Goal: Check status: Check status

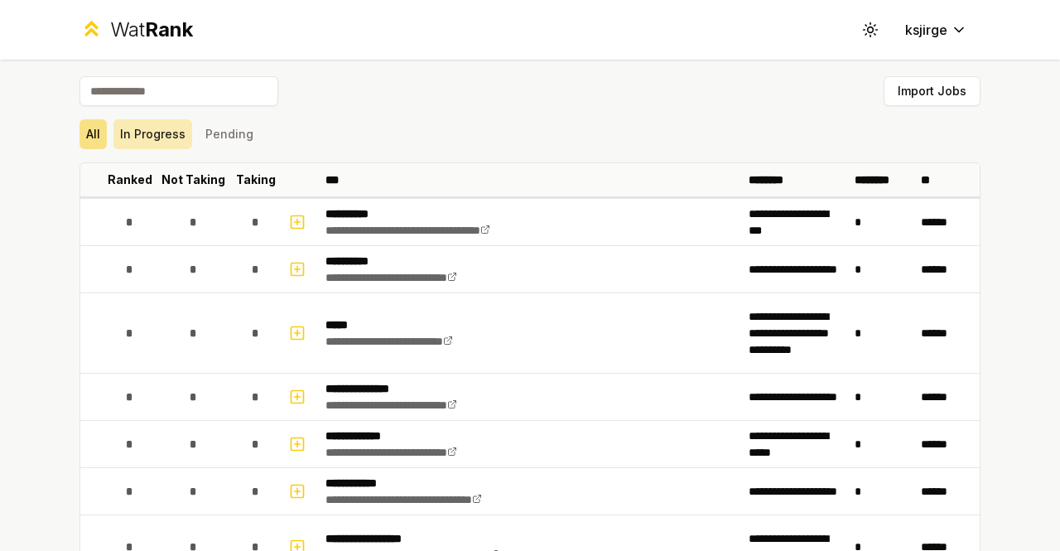
click at [149, 131] on button "In Progress" at bounding box center [152, 134] width 79 height 30
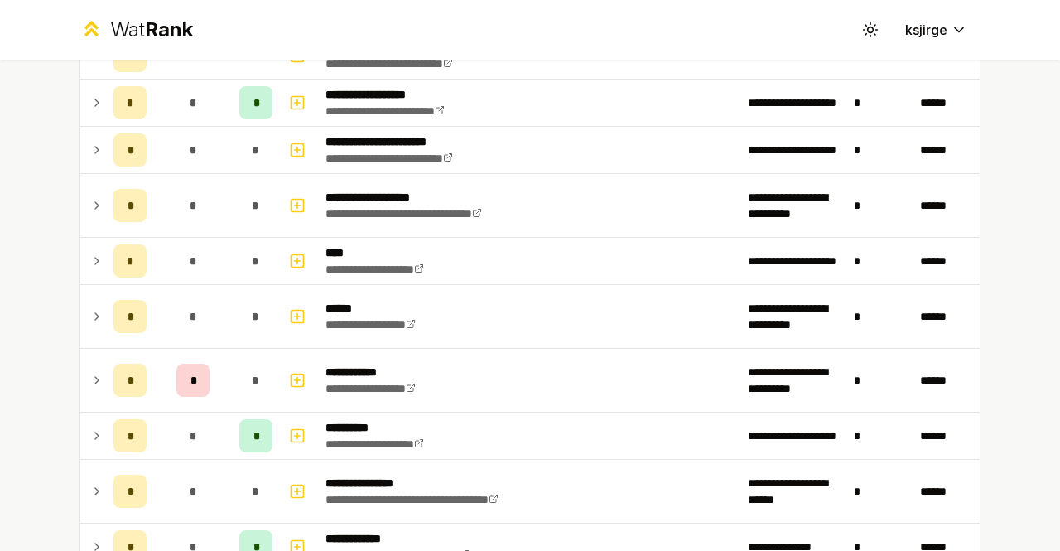
scroll to position [306, 0]
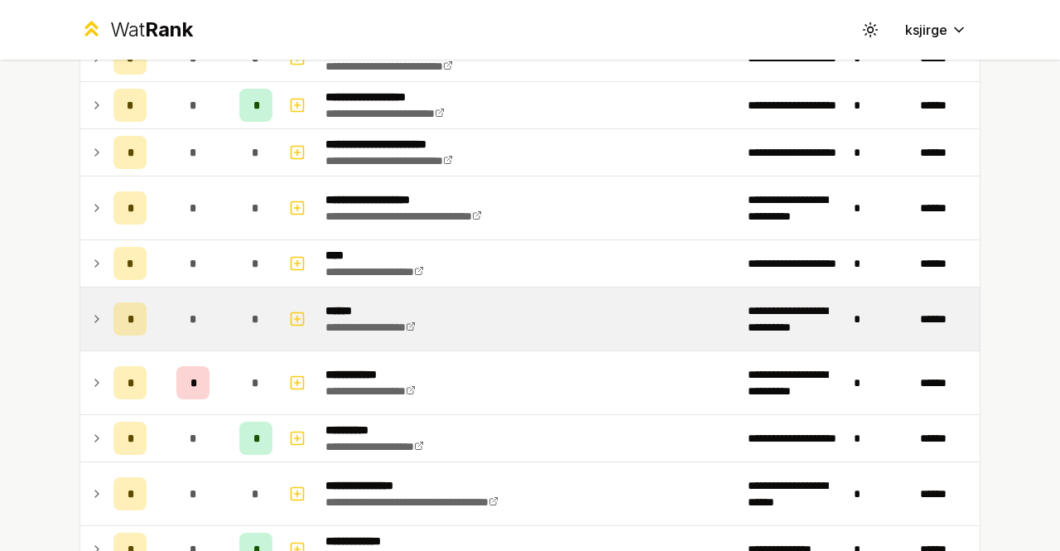
click at [90, 323] on icon at bounding box center [96, 319] width 13 height 20
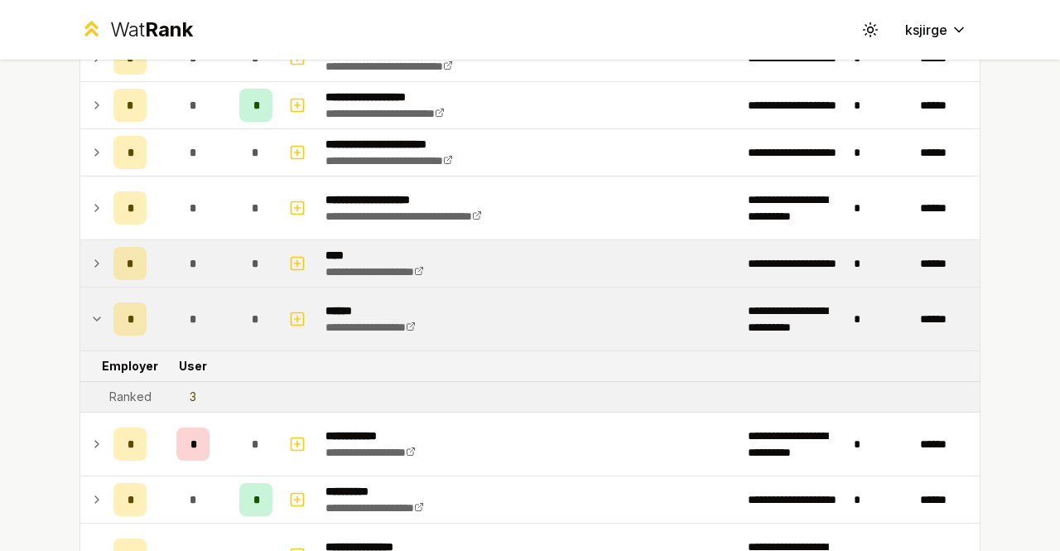
click at [93, 262] on icon at bounding box center [96, 263] width 13 height 20
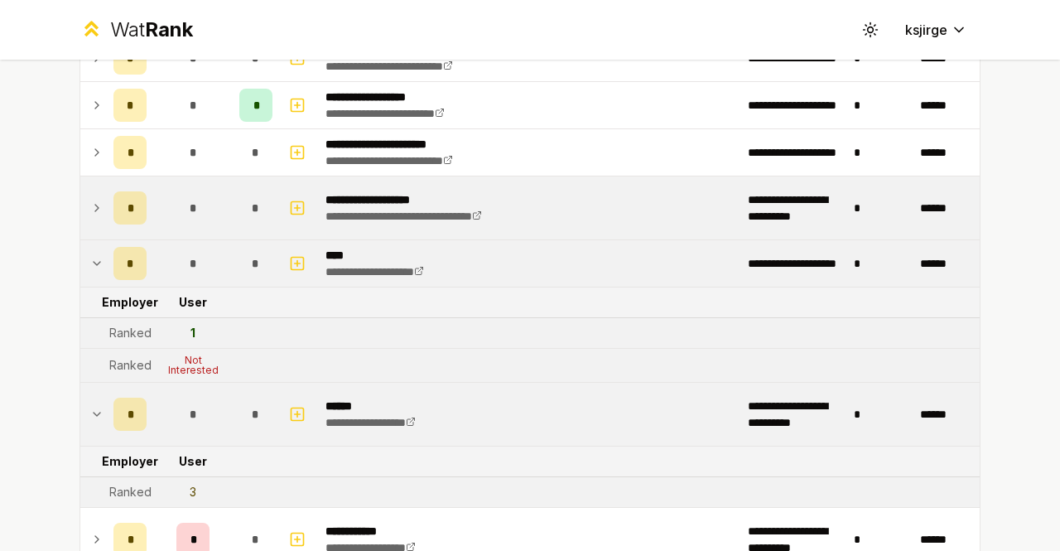
click at [90, 198] on icon at bounding box center [96, 208] width 13 height 20
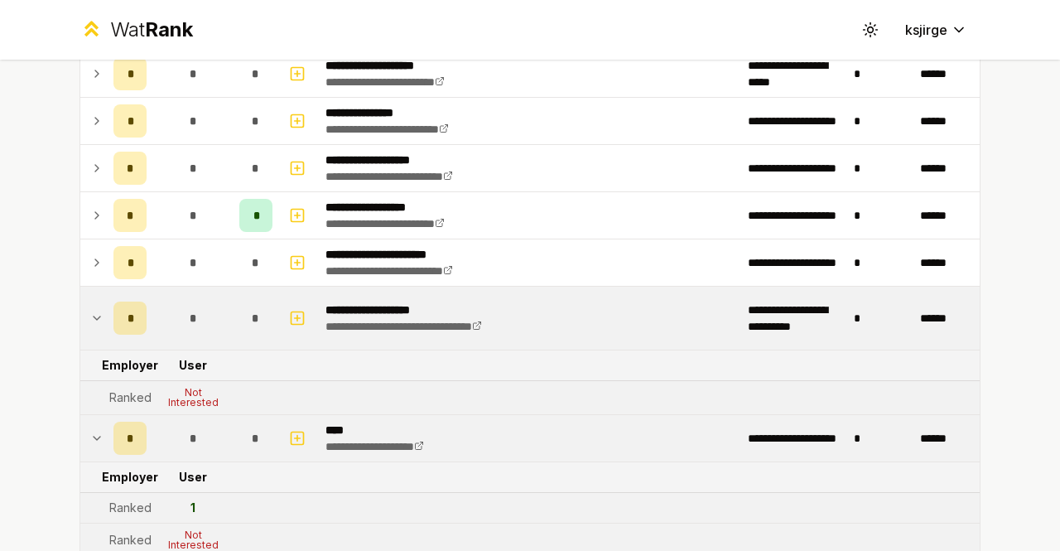
scroll to position [188, 0]
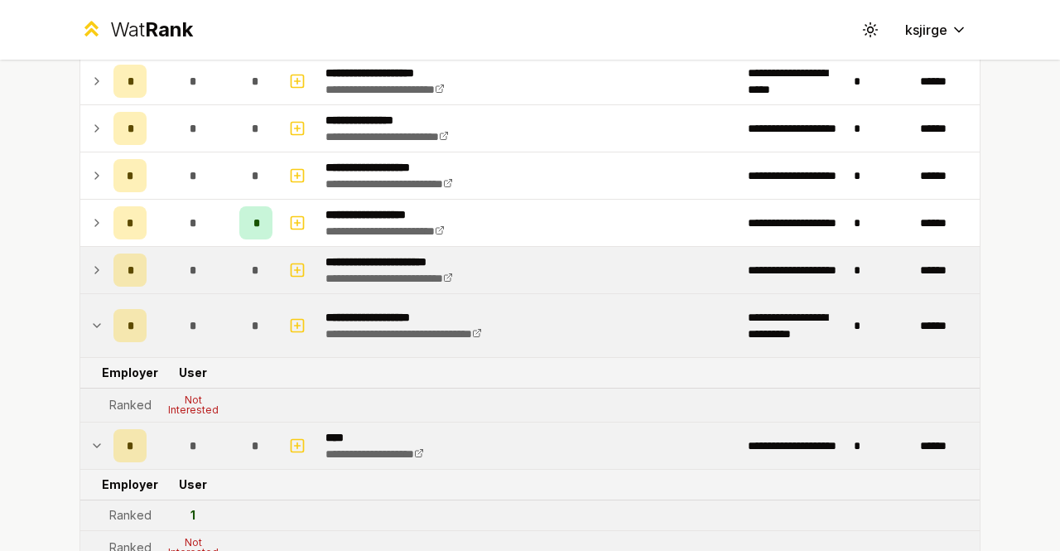
click at [113, 257] on div "*" at bounding box center [129, 269] width 33 height 33
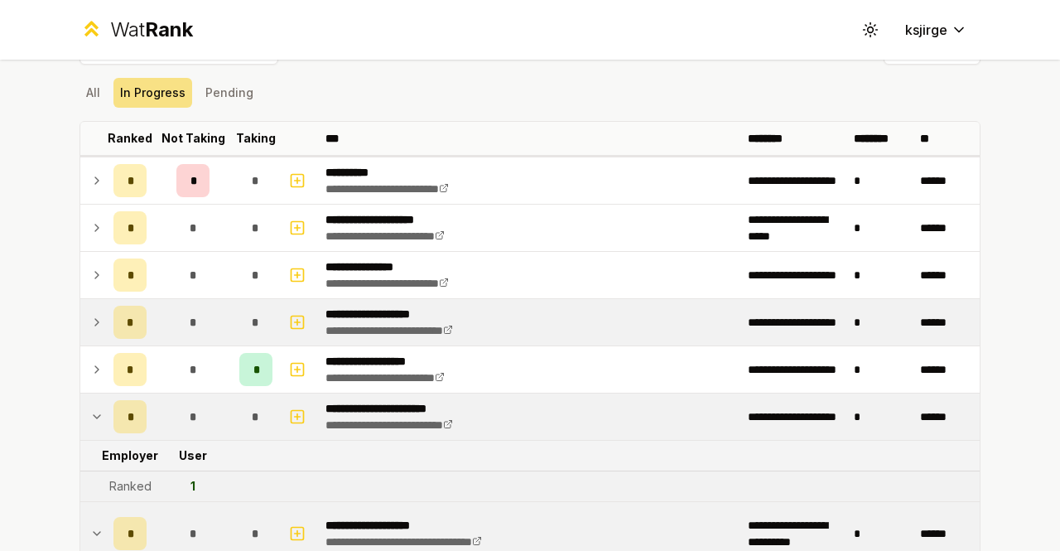
scroll to position [39, 0]
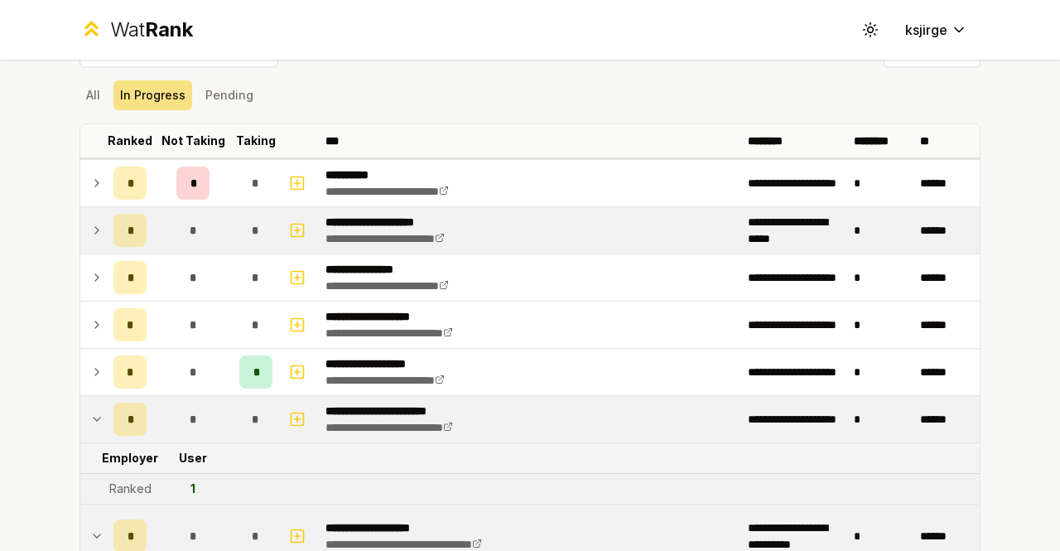
click at [80, 229] on td at bounding box center [93, 230] width 26 height 46
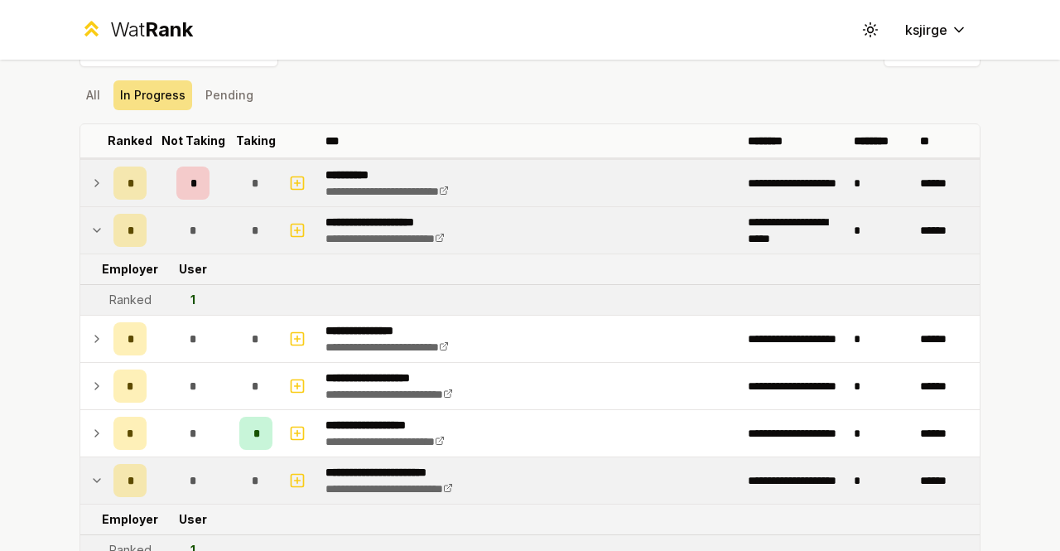
click at [98, 193] on td at bounding box center [93, 183] width 26 height 46
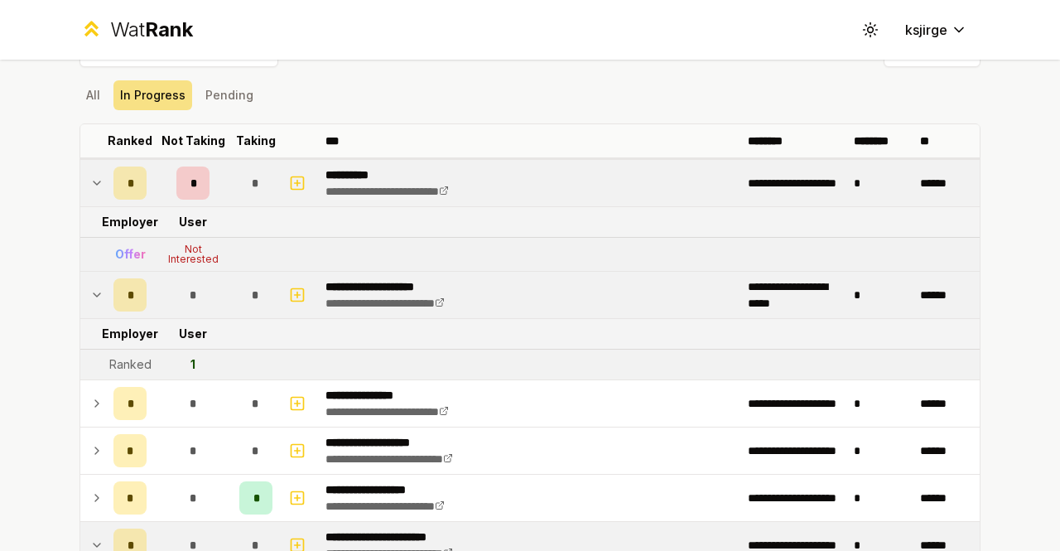
scroll to position [0, 0]
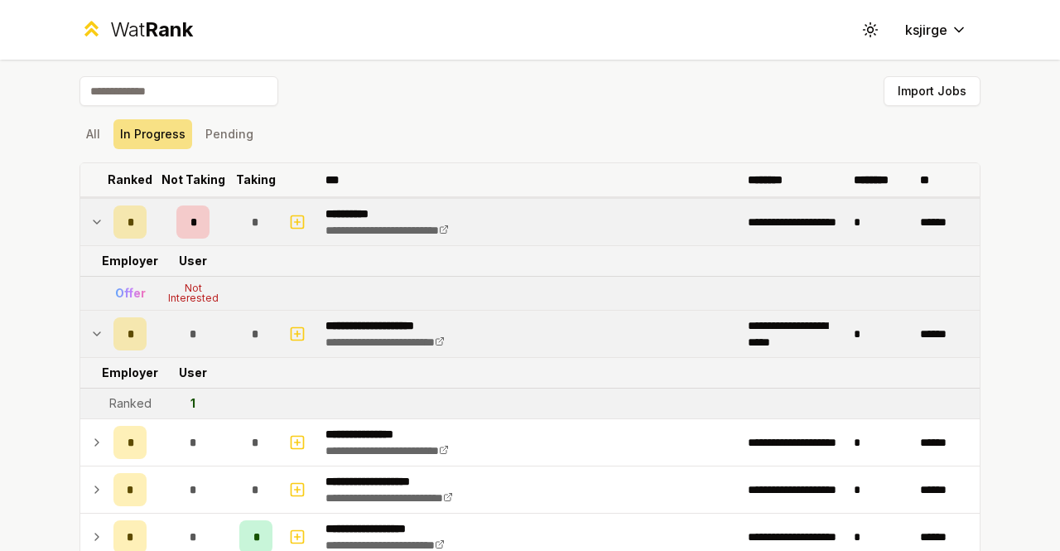
click at [108, 178] on p "Ranked" at bounding box center [130, 179] width 45 height 17
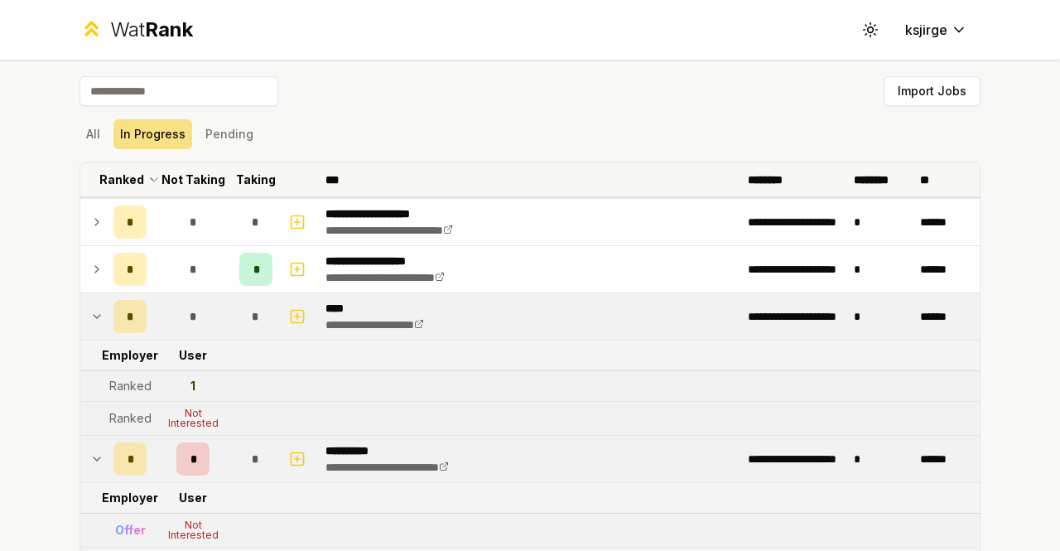
click at [246, 175] on p "Taking" at bounding box center [256, 179] width 40 height 17
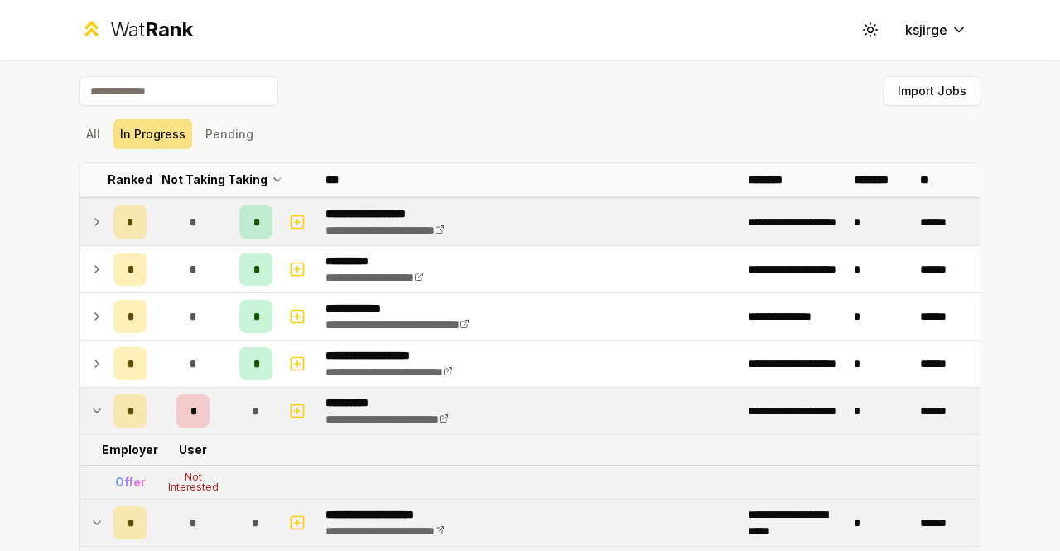
click at [90, 213] on icon at bounding box center [96, 222] width 13 height 20
